Goal: Find specific page/section: Find specific page/section

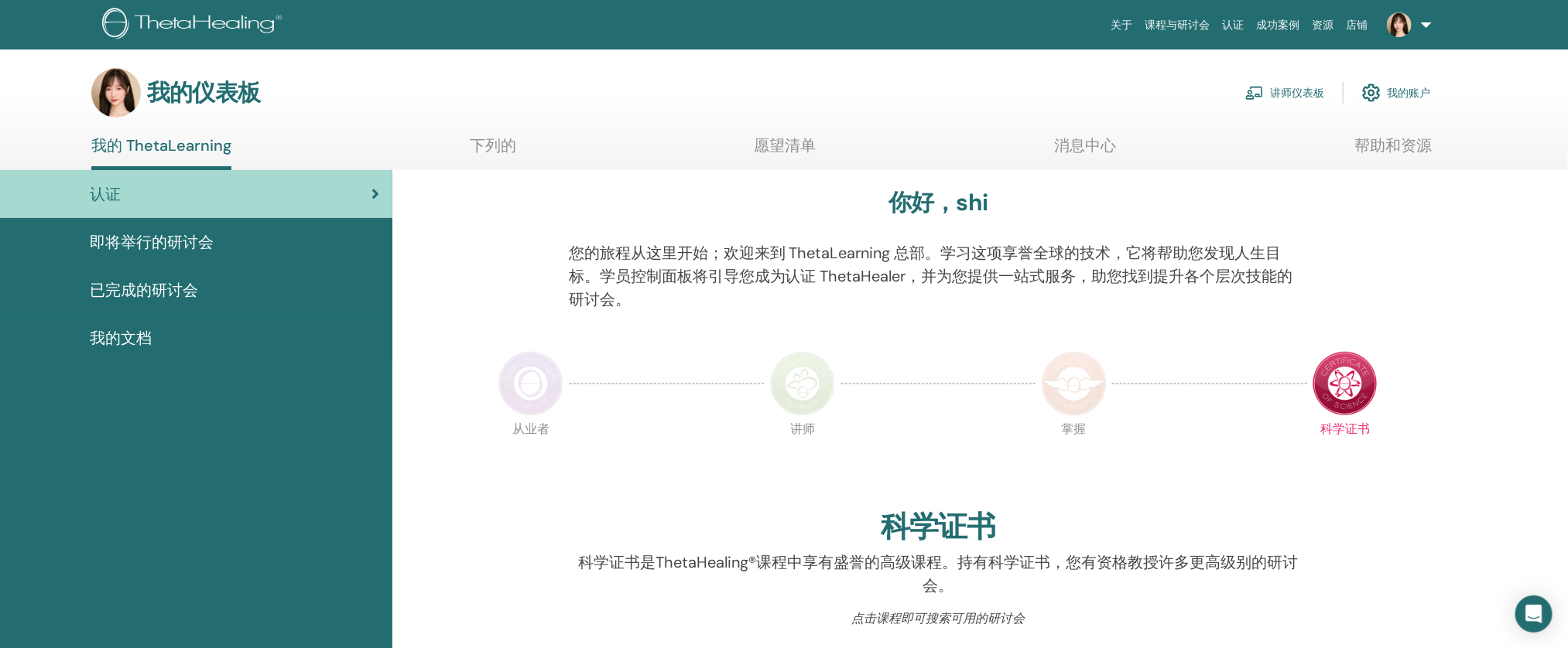
click at [1256, 101] on link "讲师仪表板" at bounding box center [1284, 93] width 79 height 34
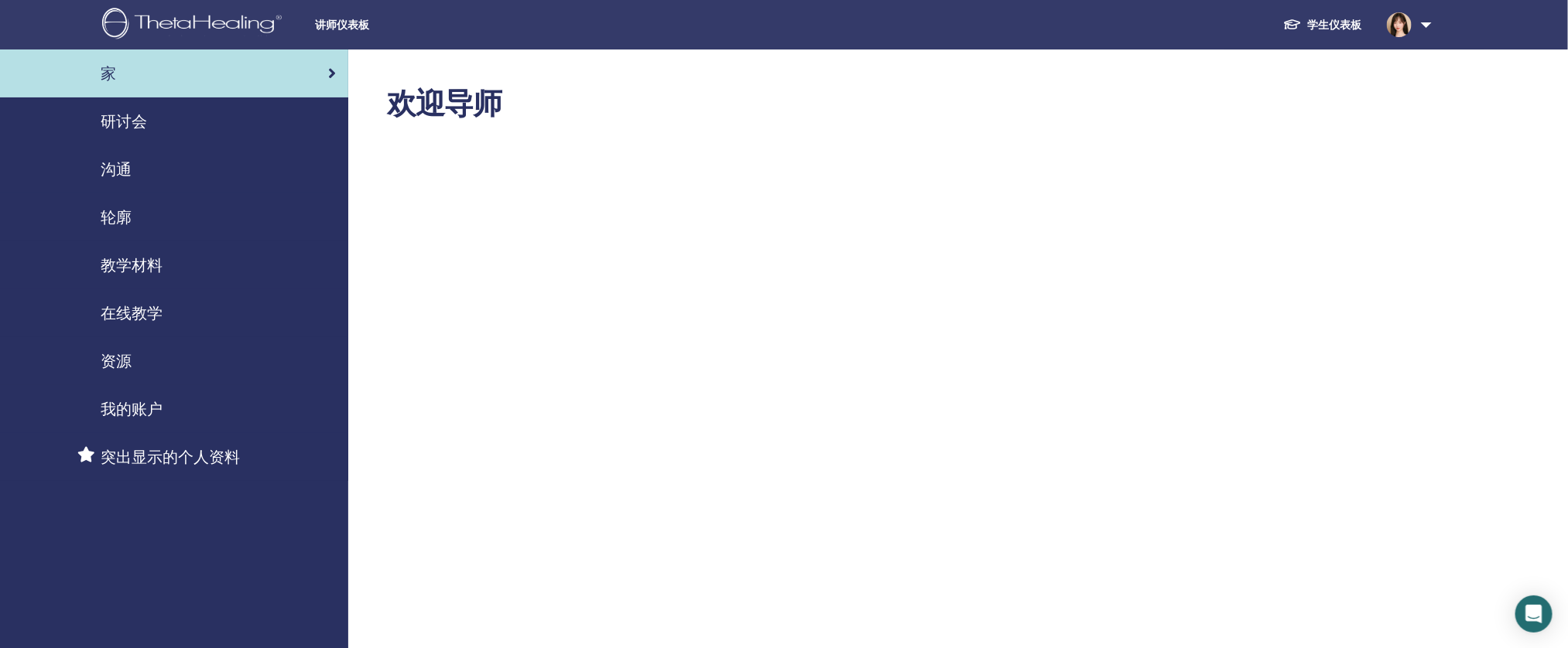
click at [151, 118] on div "研讨会" at bounding box center [174, 122] width 324 height 23
